Goal: Information Seeking & Learning: Learn about a topic

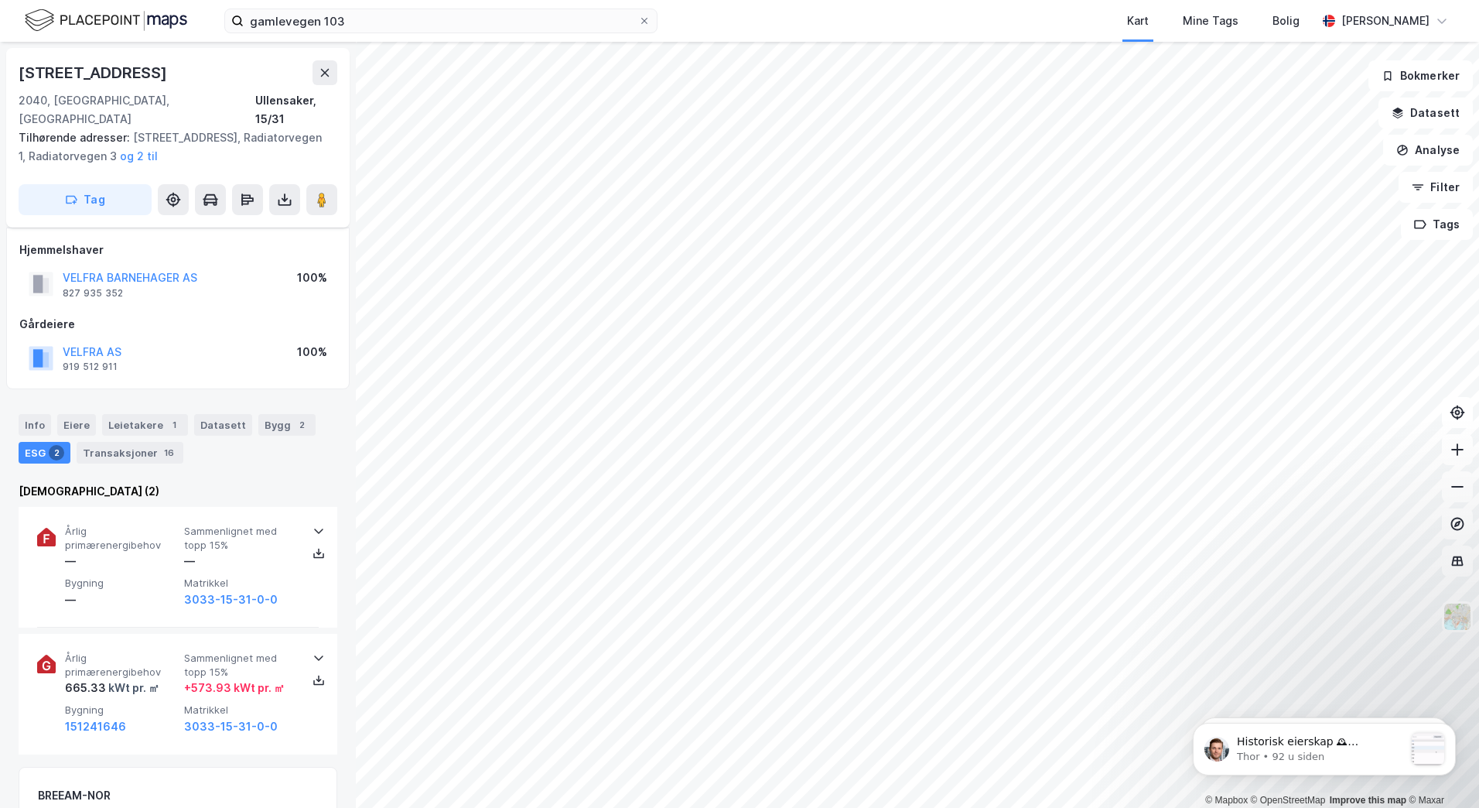
scroll to position [77, 0]
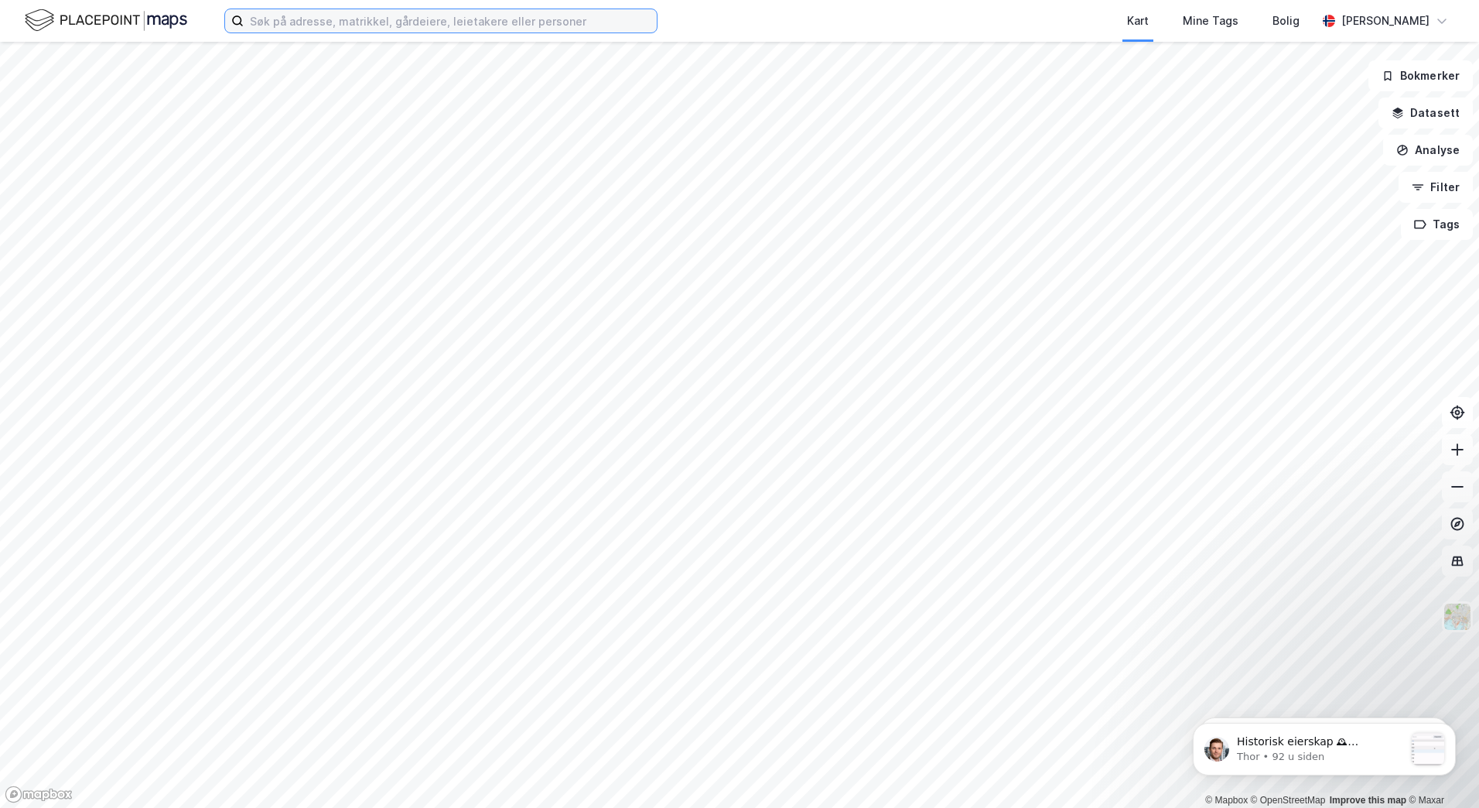
click at [363, 21] on input at bounding box center [450, 20] width 413 height 23
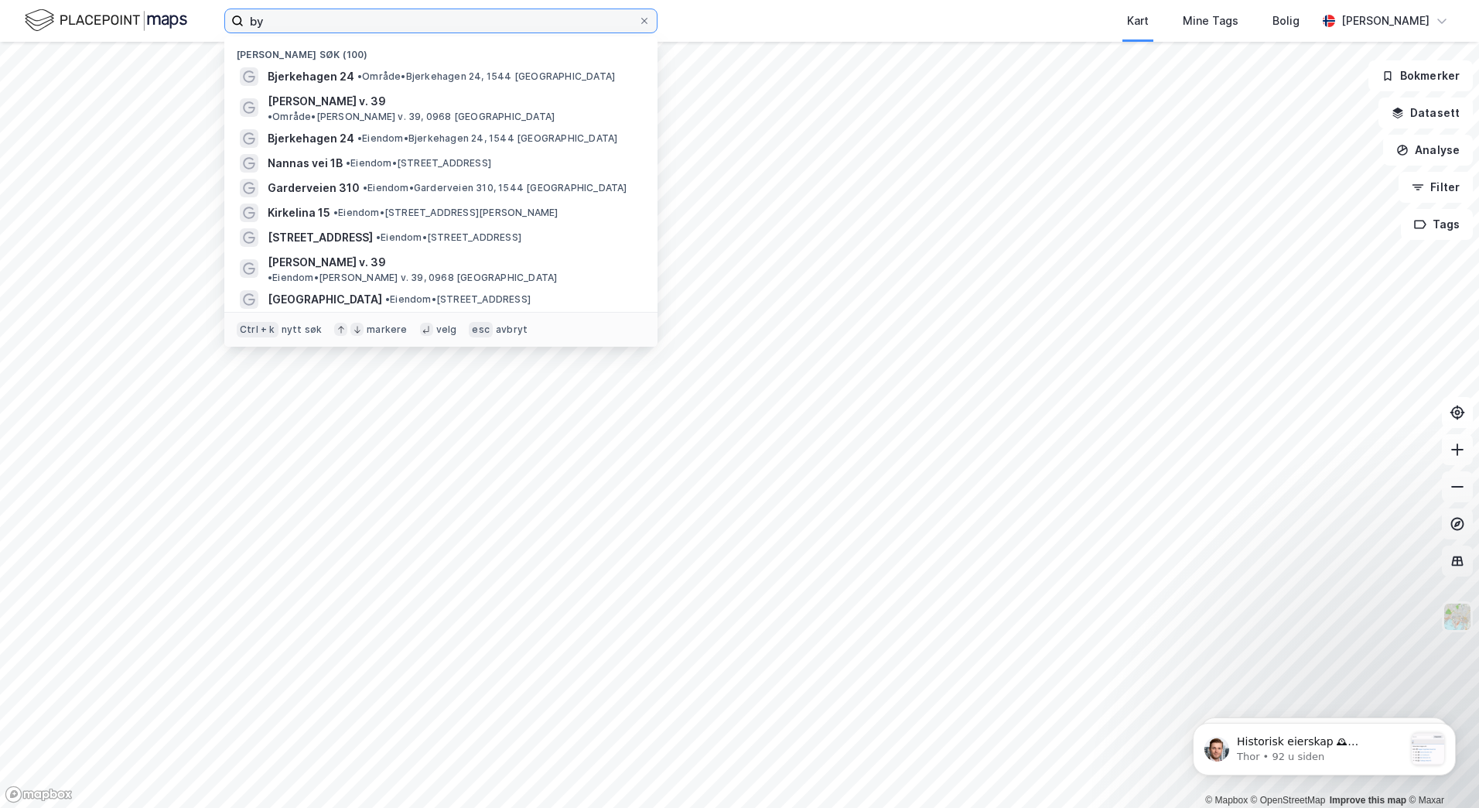
type input "b"
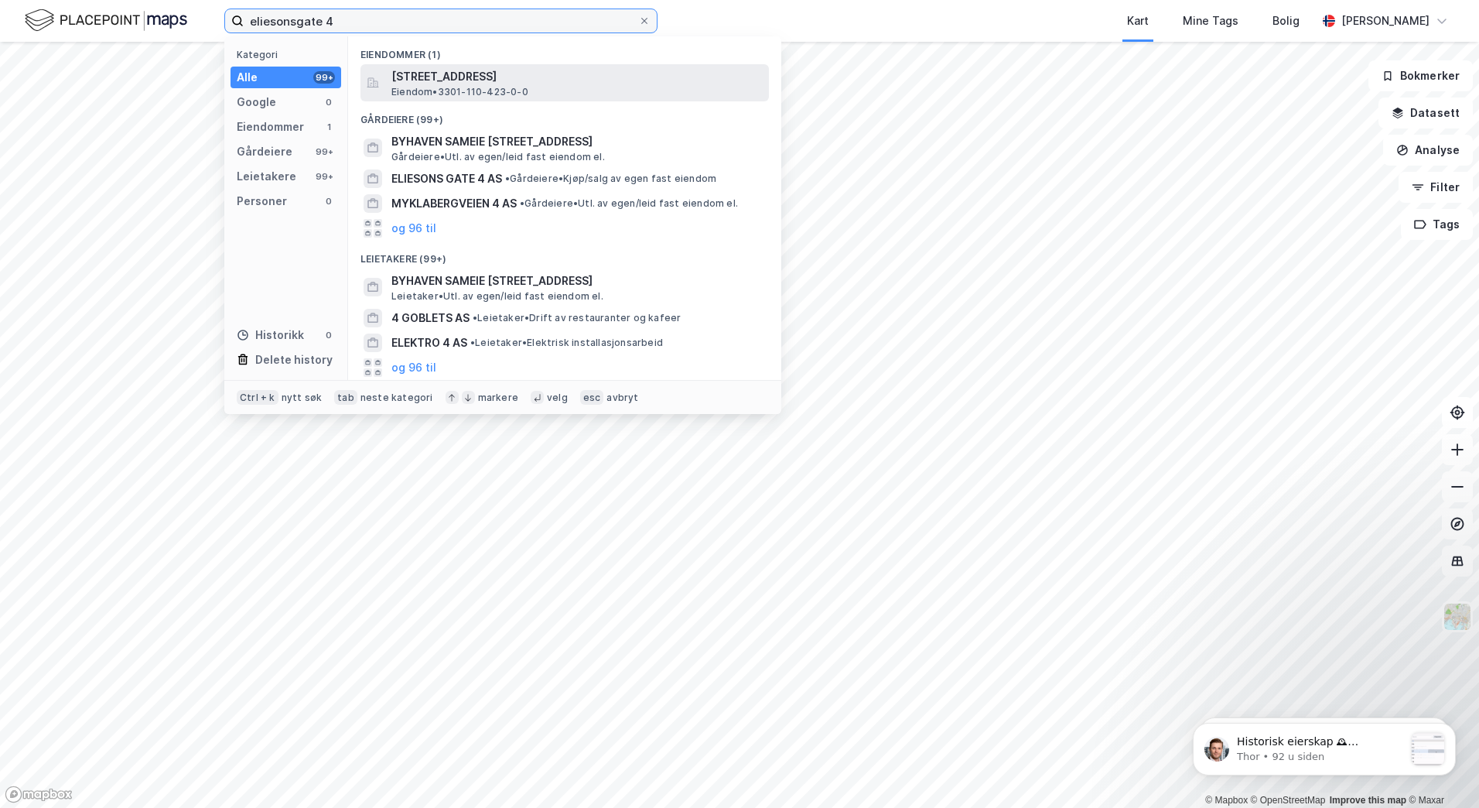
type input "eliesonsgate 4"
click at [429, 80] on span "[STREET_ADDRESS]" at bounding box center [576, 76] width 371 height 19
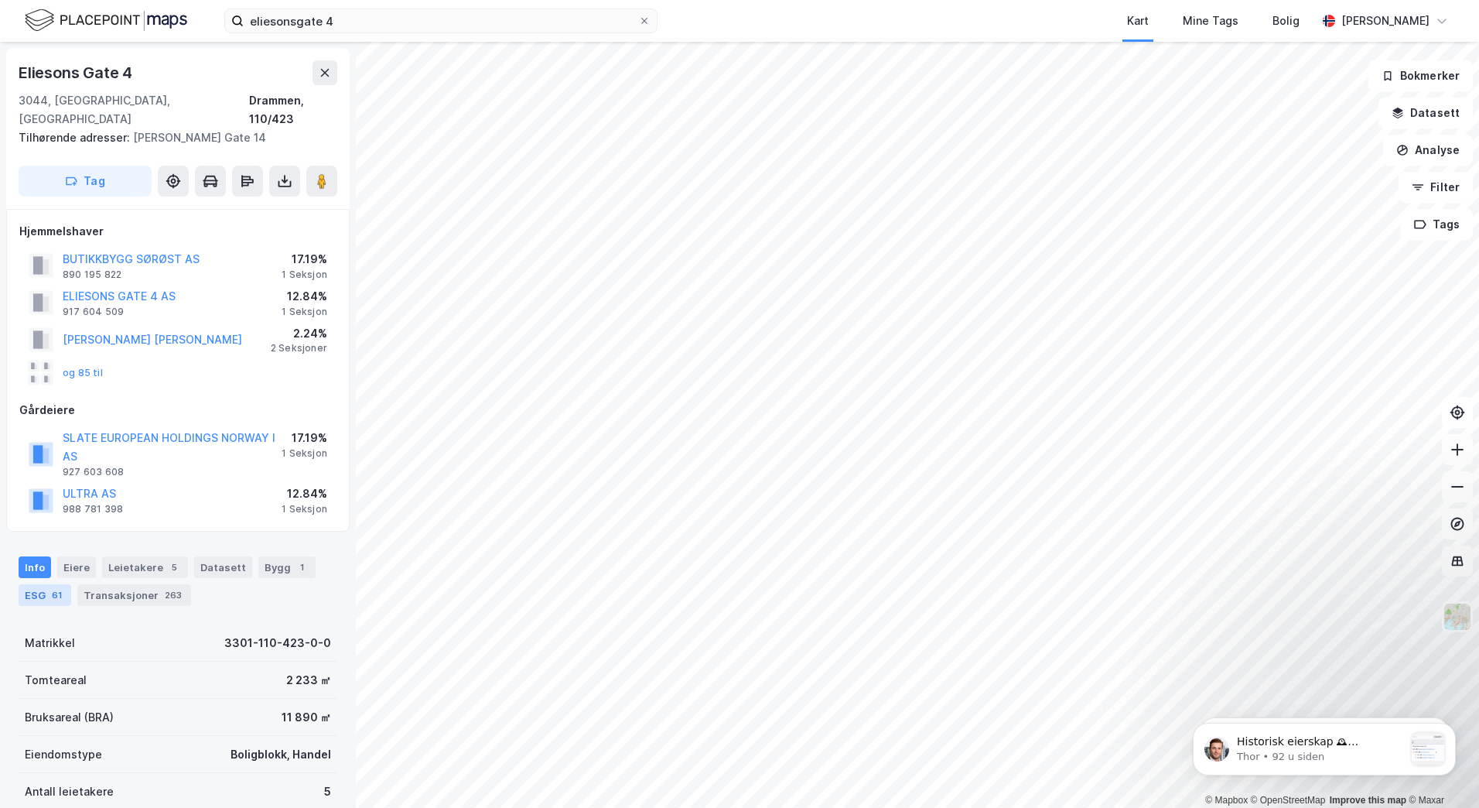
click at [22, 584] on div "ESG 61" at bounding box center [45, 595] width 53 height 22
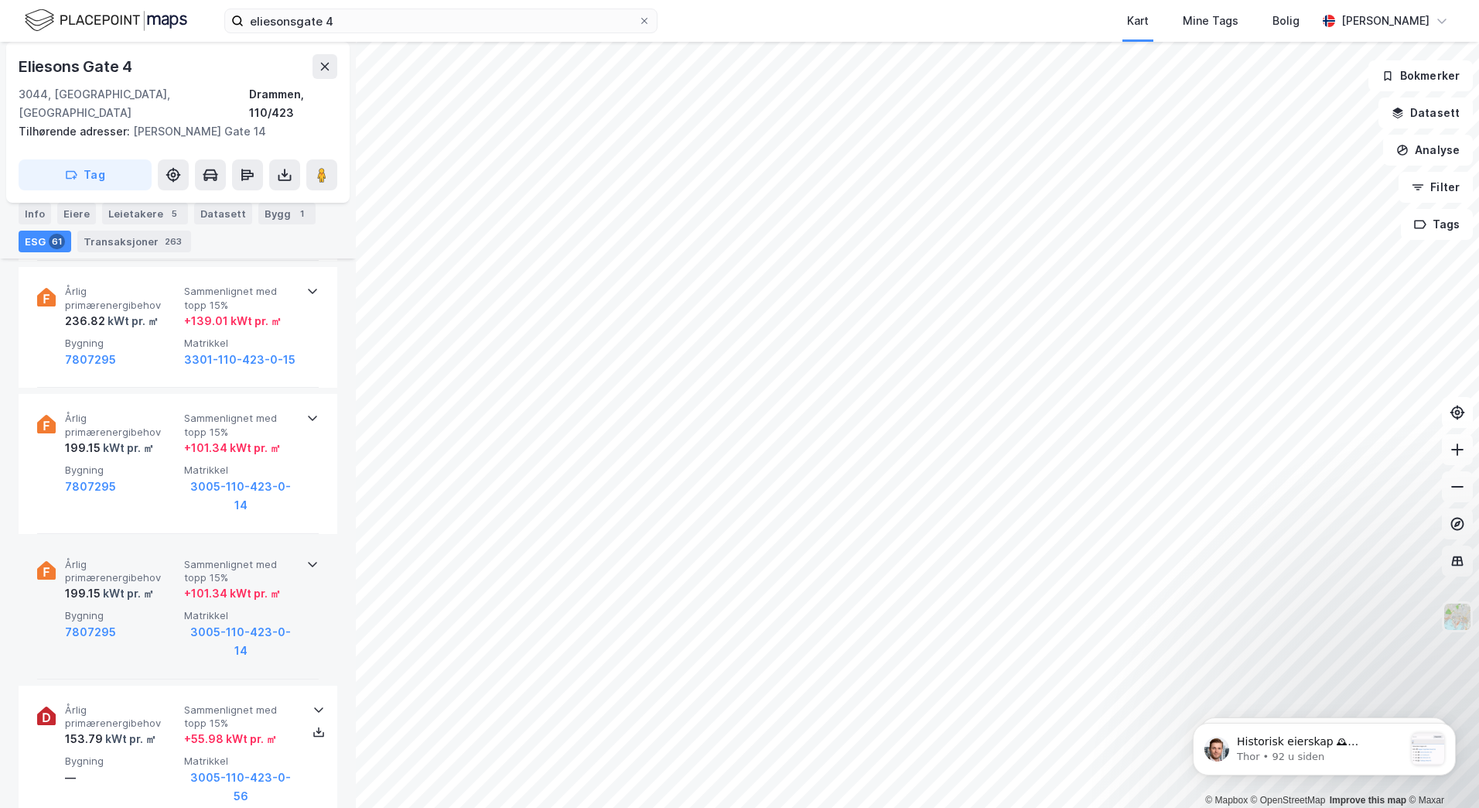
scroll to position [1624, 0]
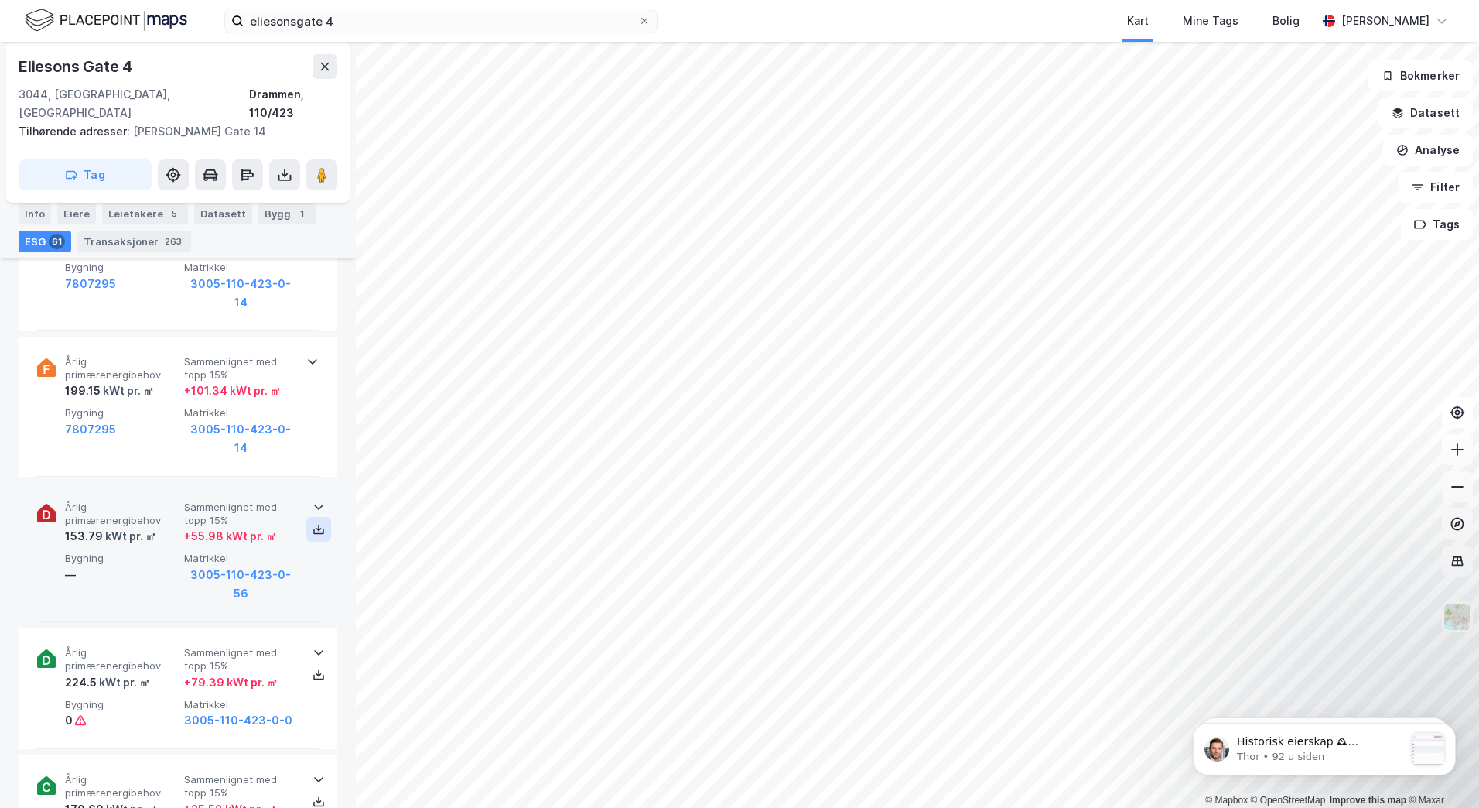
click at [318, 523] on icon at bounding box center [319, 529] width 12 height 12
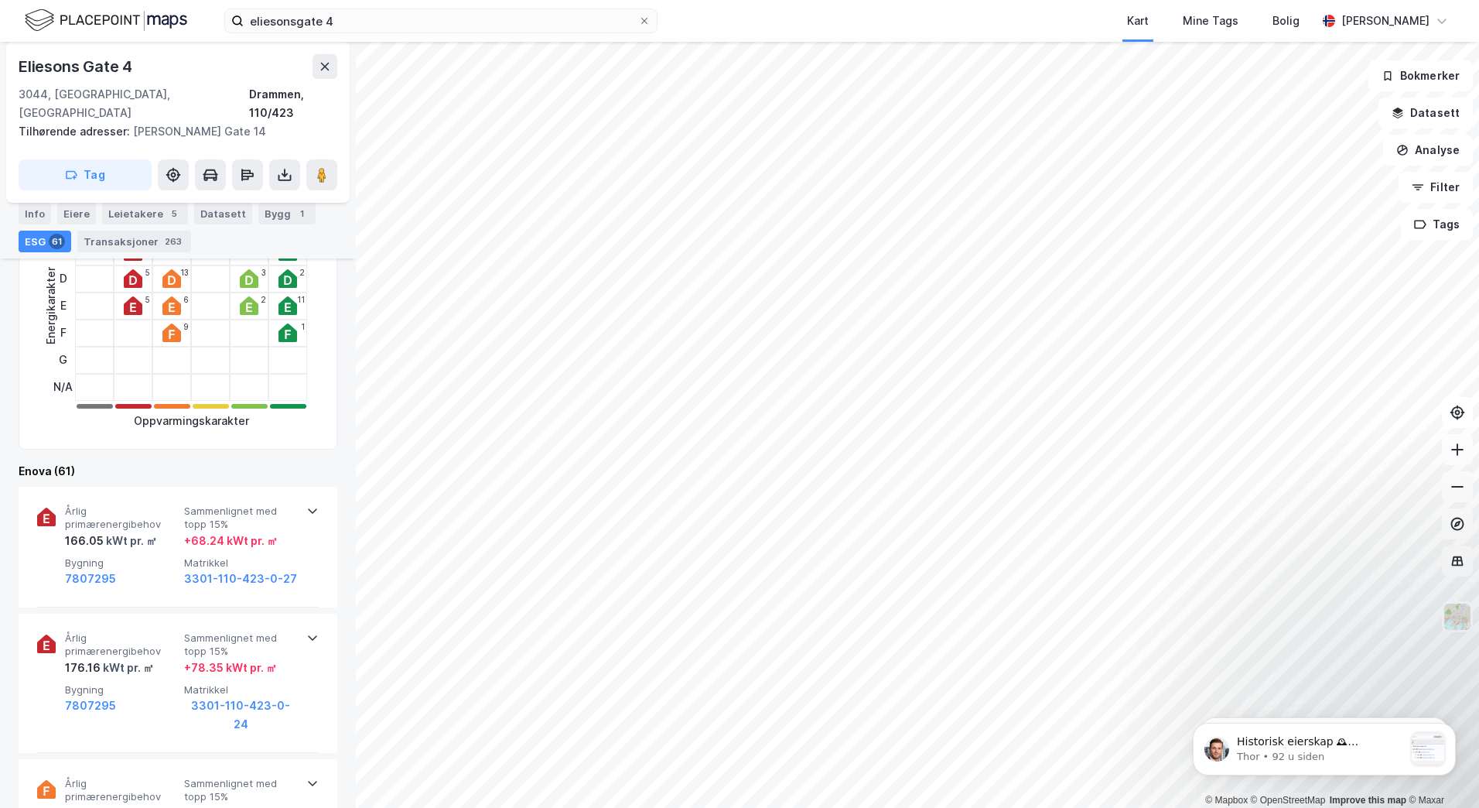
scroll to position [155, 0]
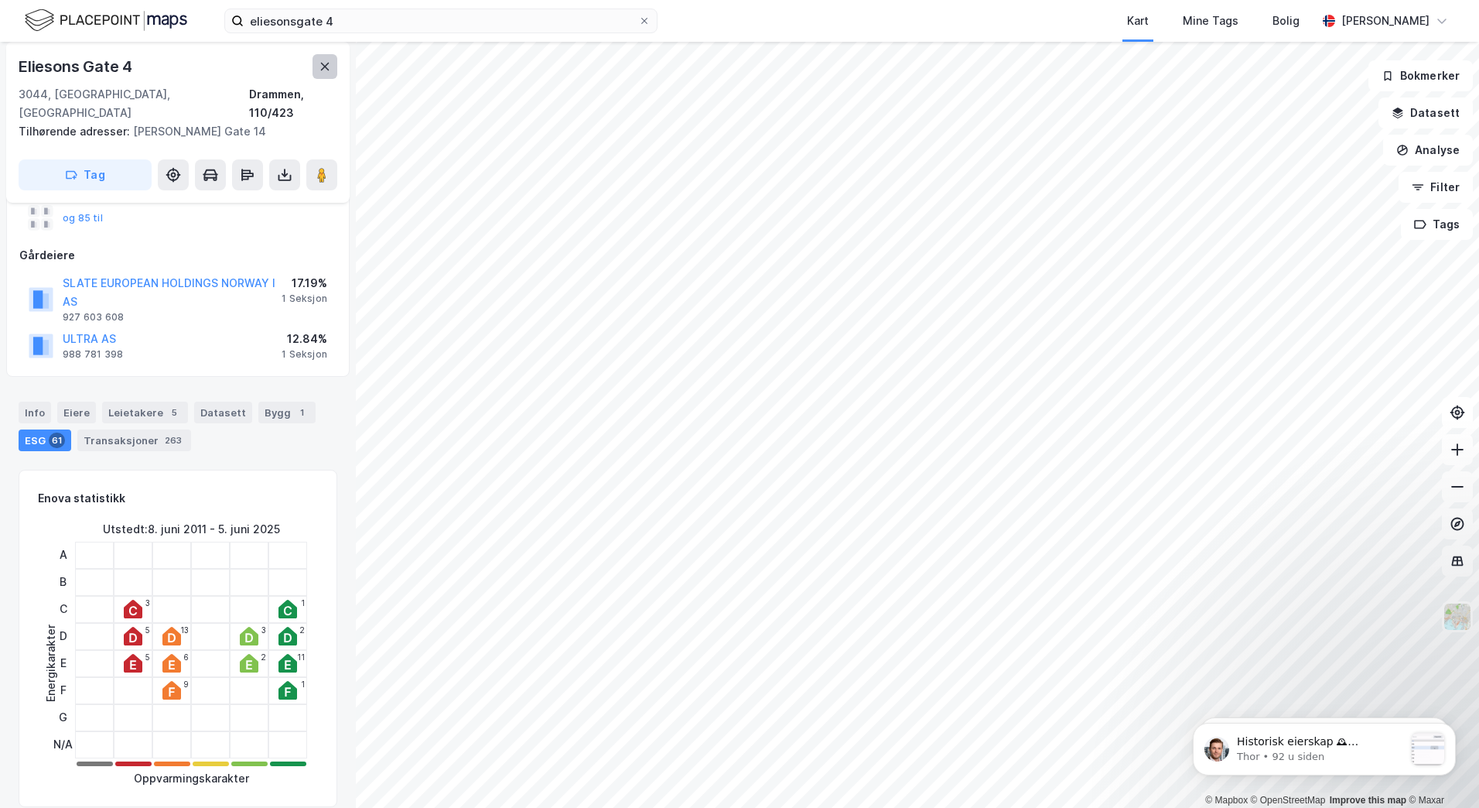
click at [318, 67] on button at bounding box center [325, 66] width 25 height 25
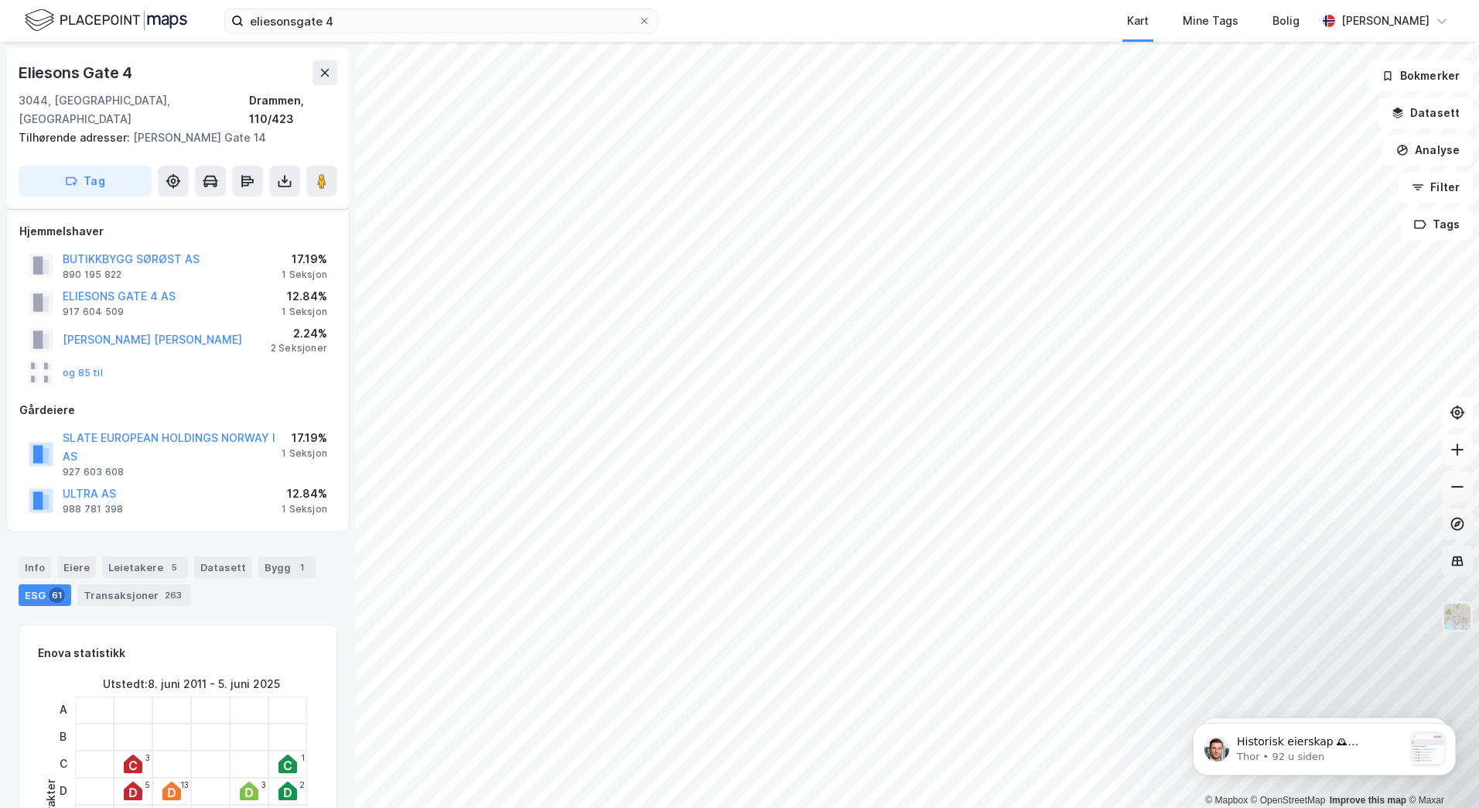
scroll to position [155, 0]
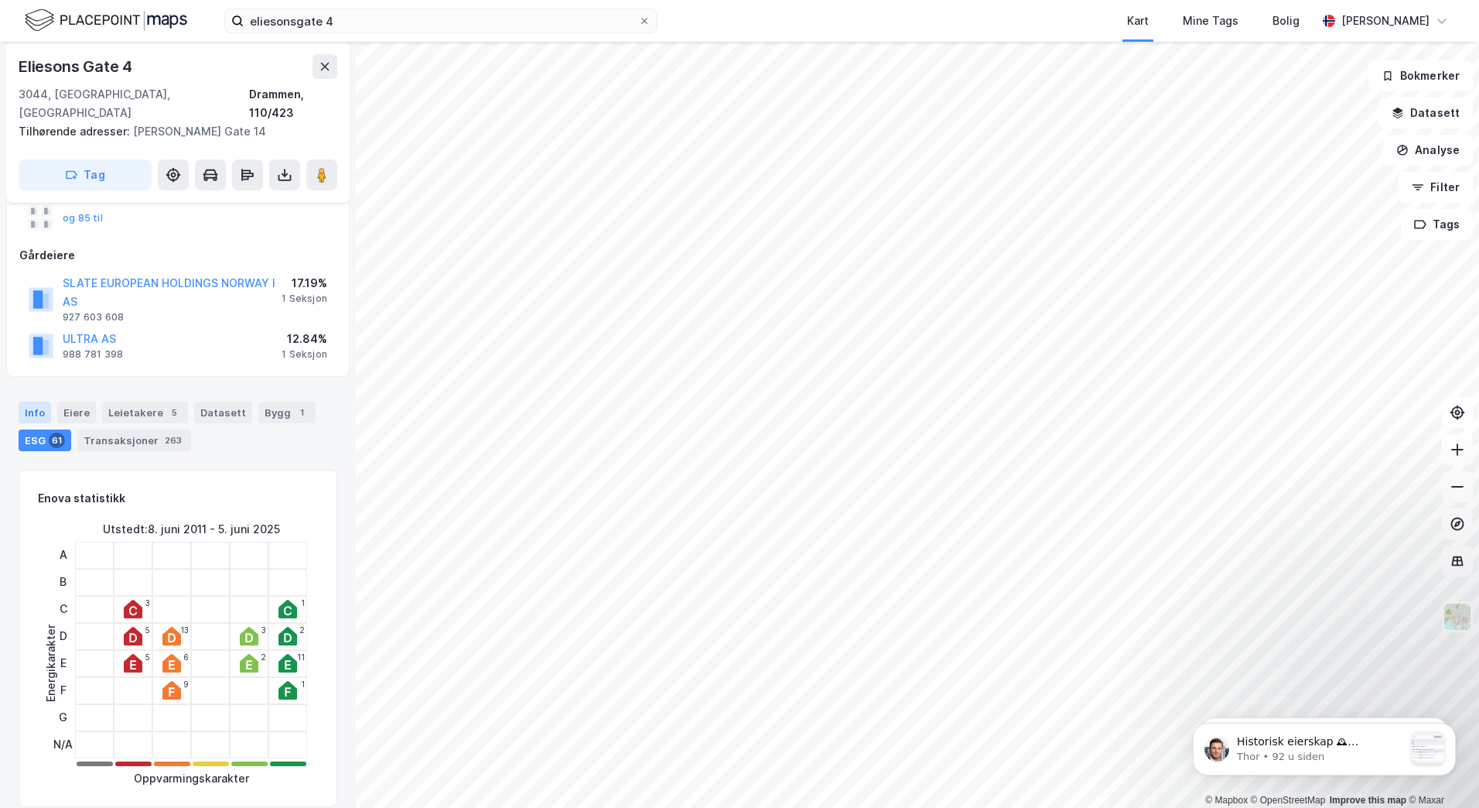
click at [36, 401] on div "Info" at bounding box center [35, 412] width 32 height 22
